Goal: Task Accomplishment & Management: Complete application form

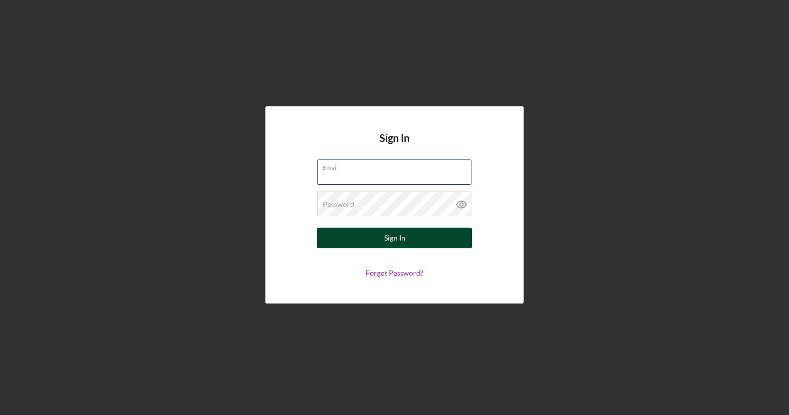
type input "[EMAIL_ADDRESS][DOMAIN_NAME]"
click at [372, 247] on button "Sign In" at bounding box center [394, 238] width 155 height 21
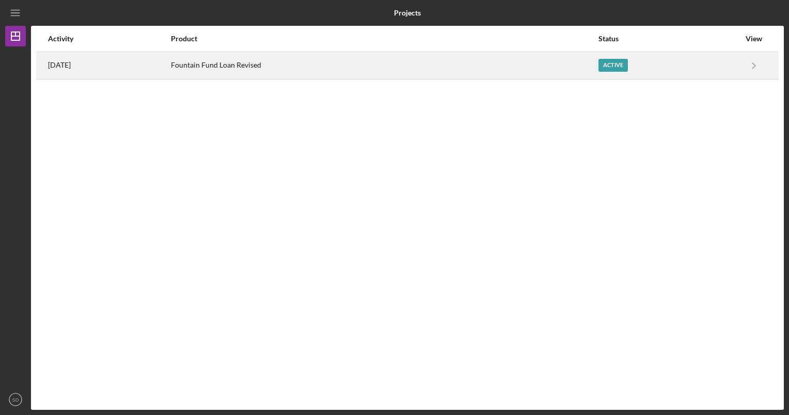
click at [720, 64] on div "Active" at bounding box center [668, 66] width 141 height 26
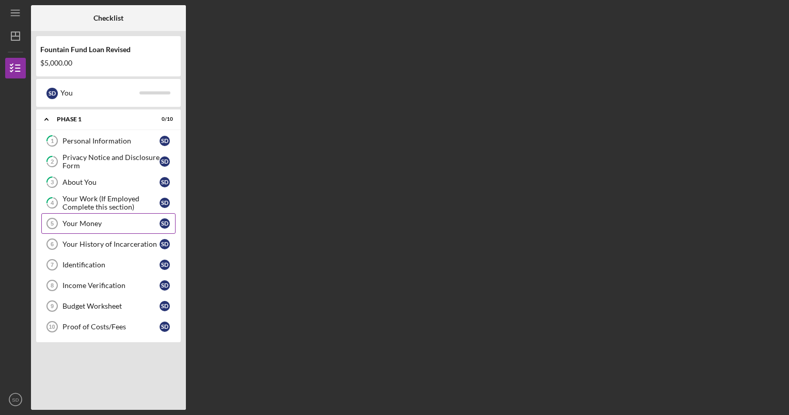
click at [120, 223] on div "Your Money" at bounding box center [110, 223] width 97 height 8
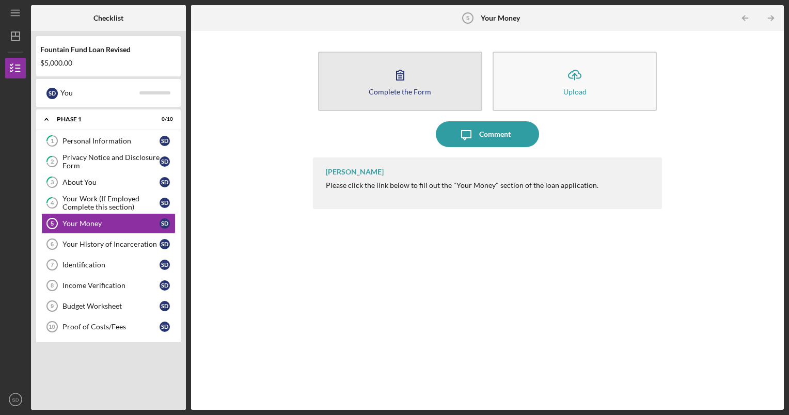
click at [405, 81] on icon "button" at bounding box center [400, 75] width 26 height 26
click at [399, 83] on icon "button" at bounding box center [400, 75] width 26 height 26
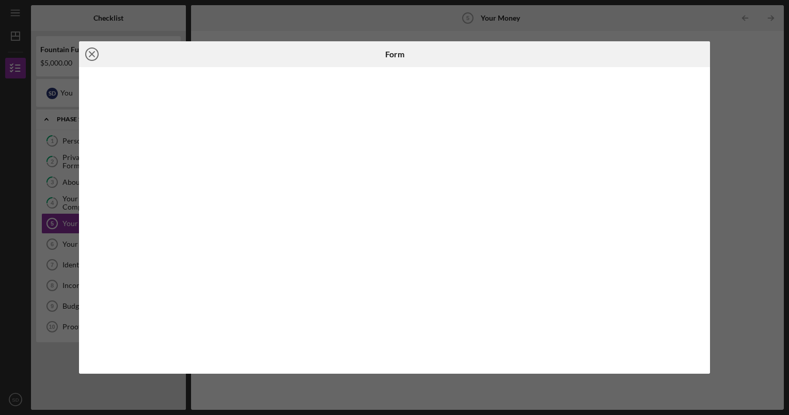
click at [88, 58] on circle at bounding box center [92, 54] width 12 height 12
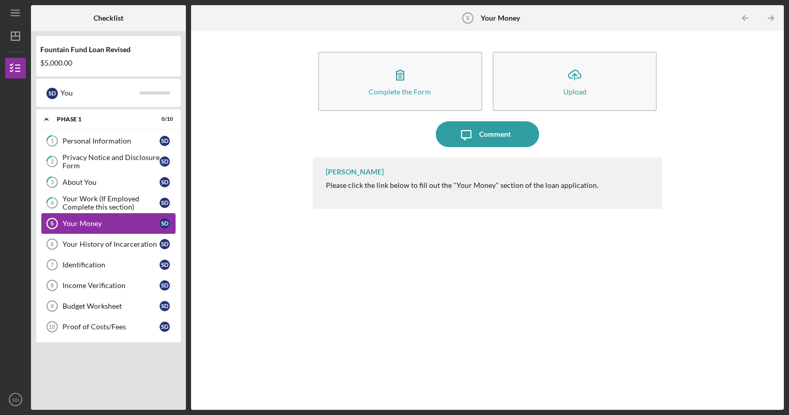
click at [97, 229] on link "Your Money 5 Your Money S D" at bounding box center [108, 223] width 134 height 21
click at [100, 243] on div "Your History of Incarceration" at bounding box center [110, 244] width 97 height 8
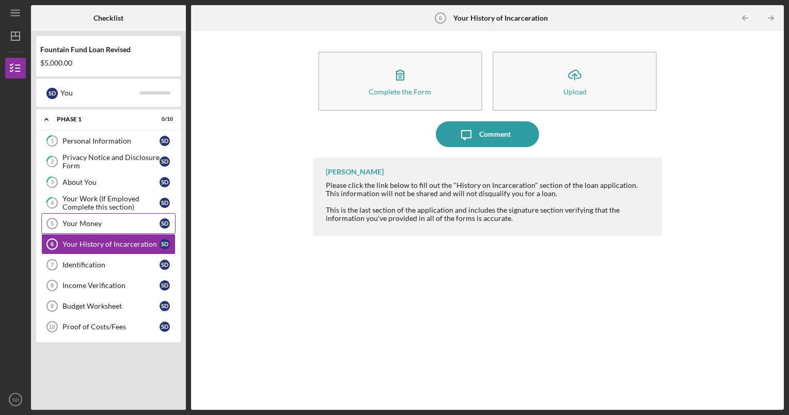
click at [102, 229] on link "Your Money 5 Your Money S D" at bounding box center [108, 223] width 134 height 21
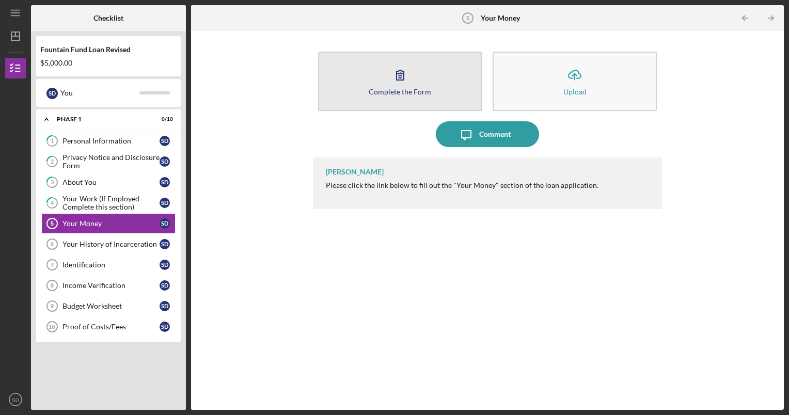
click at [389, 70] on icon "button" at bounding box center [400, 75] width 26 height 26
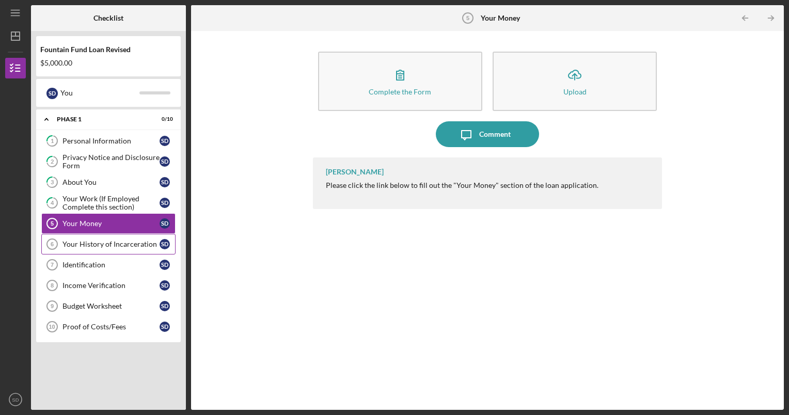
click at [147, 240] on div "Your History of Incarceration" at bounding box center [110, 244] width 97 height 8
